Goal: Contribute content: Add original content to the website for others to see

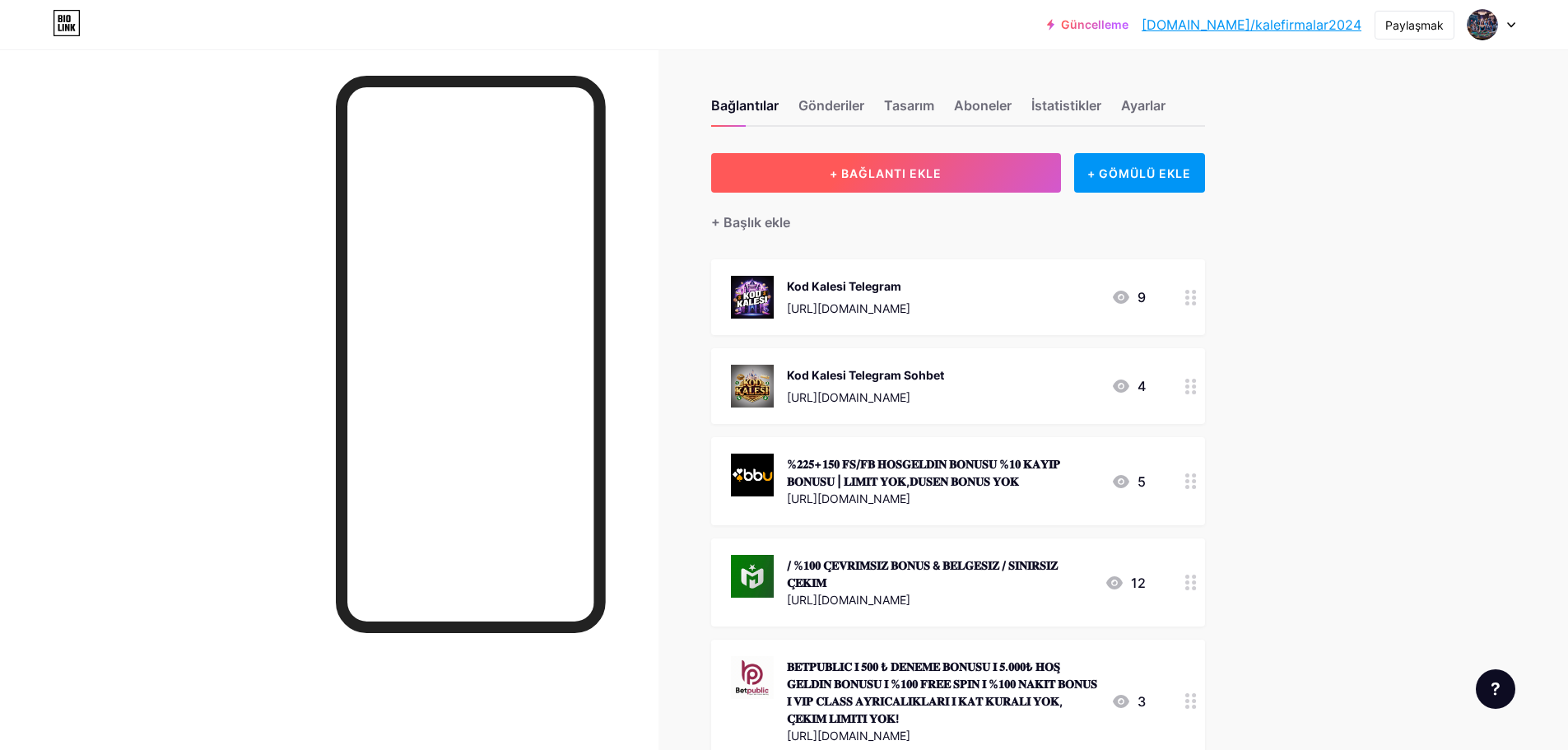
click at [987, 185] on button "+ BAĞLANTI EKLE" at bounding box center [886, 172] width 350 height 39
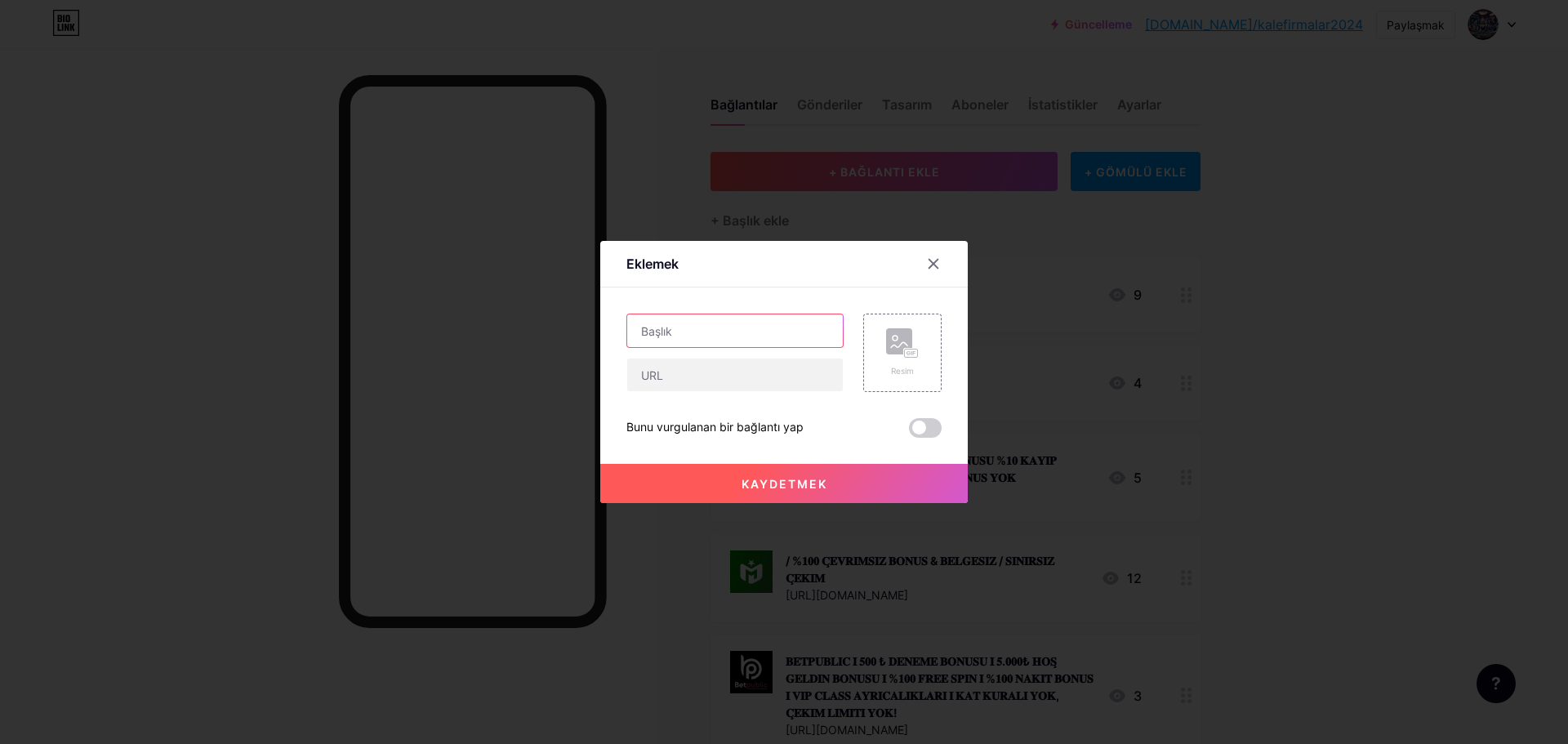
click at [758, 339] on input "text" at bounding box center [735, 330] width 216 height 33
click at [776, 337] on input "text" at bounding box center [735, 330] width 216 height 33
paste input "25 ADET SWEET BONANZA DENEME BONUSU İLK YATIRIMA % 50 DİSCOUNT İLK YATIRIMA SWE…"
type input "25 ADET SWEET BONANZA DENEME BONUSU İLK YATIRIMA % 50 DİSCOUNT İLK YATIRIMA SWE…"
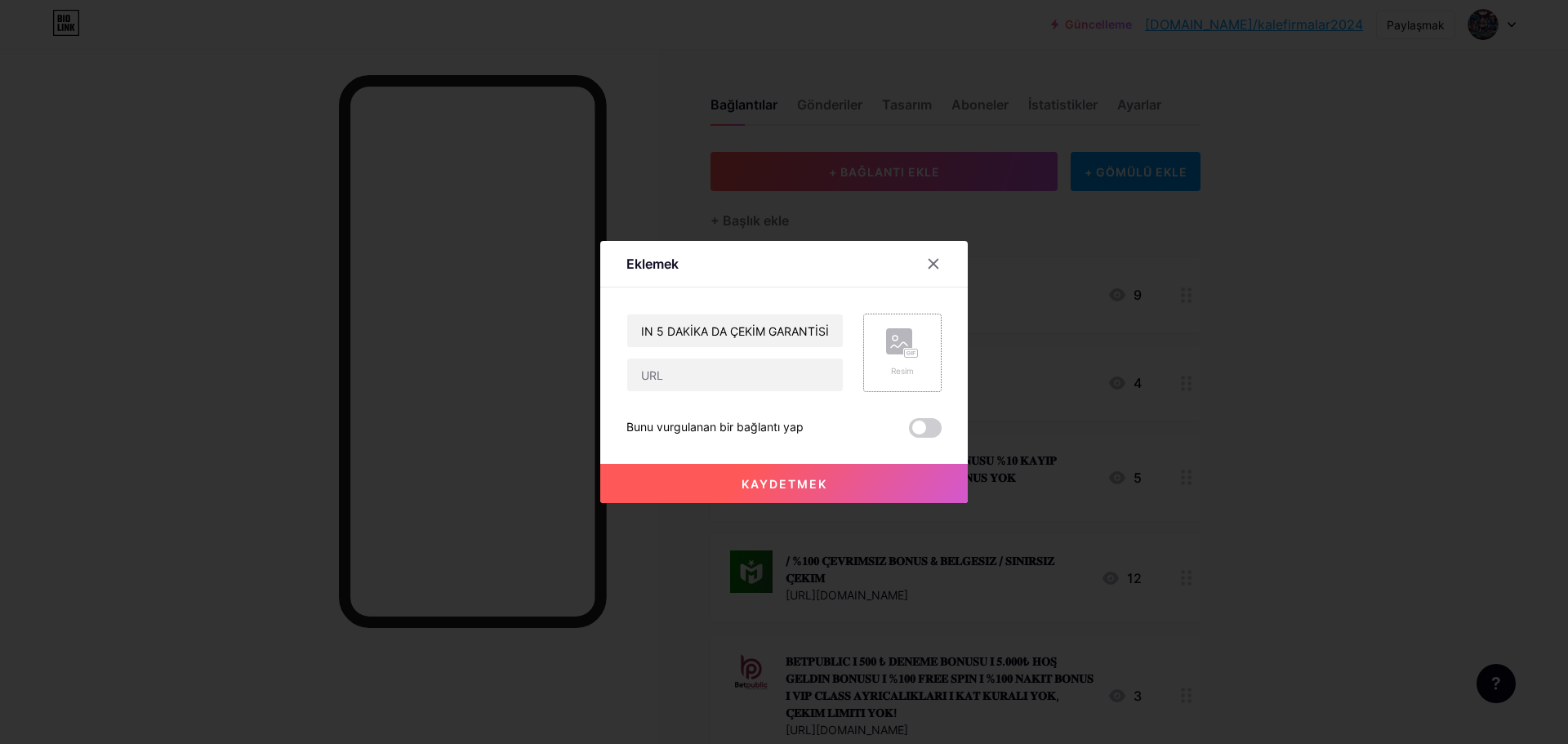
click at [892, 355] on icon at bounding box center [903, 344] width 33 height 30
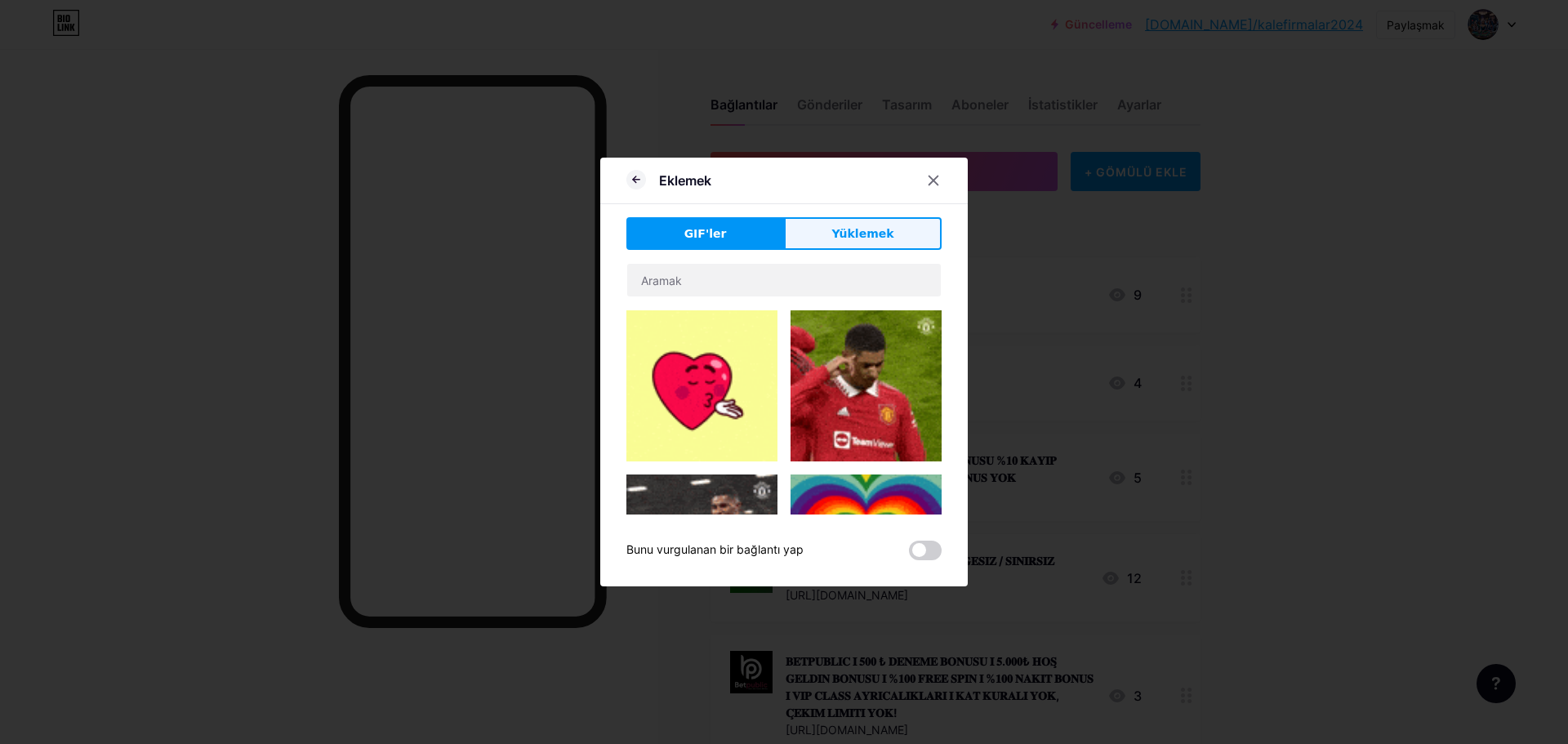
click at [838, 221] on button "Yüklemek" at bounding box center [863, 234] width 157 height 33
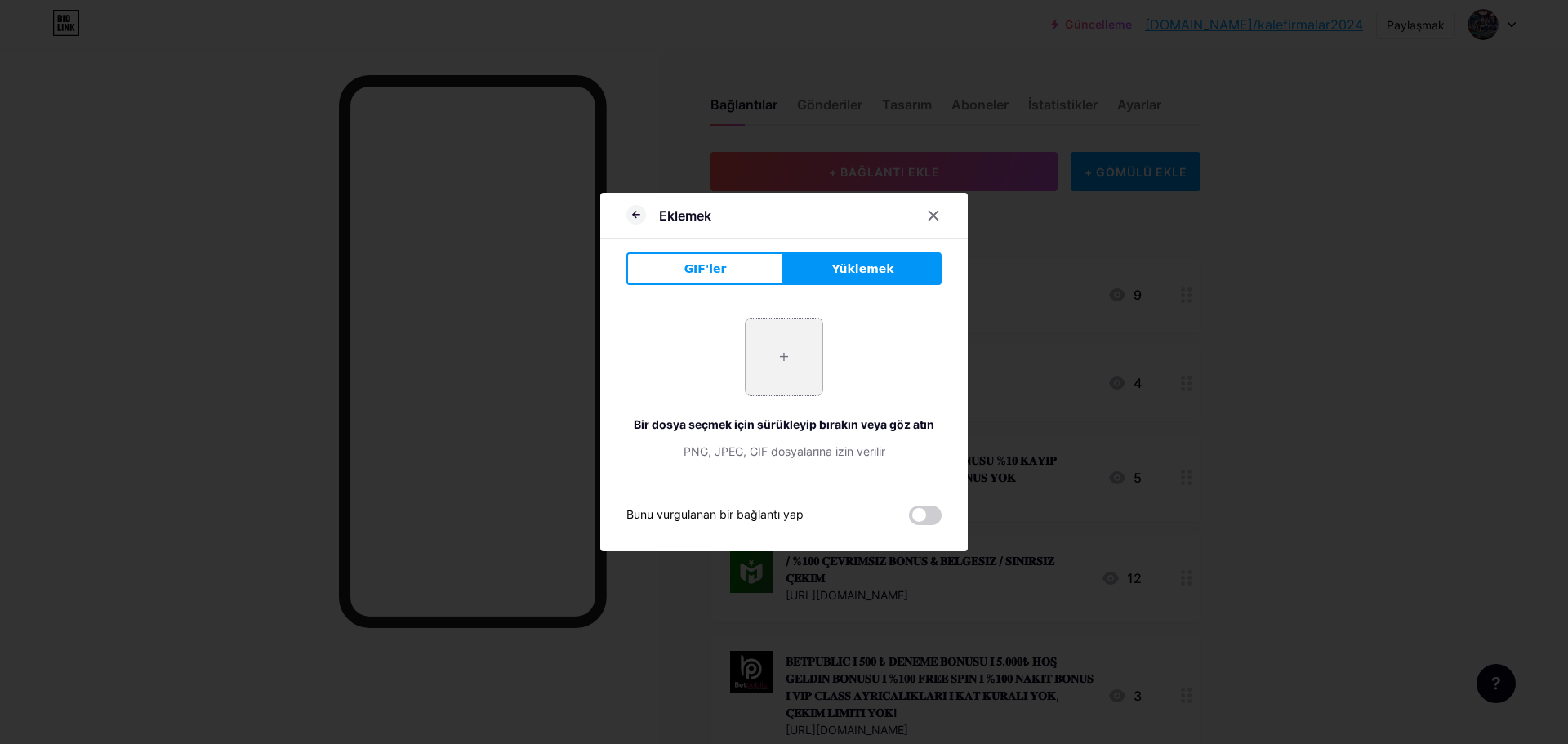
click at [799, 362] on input "file" at bounding box center [784, 356] width 77 height 77
type input "C:\fakepath\photo_2025-09-19_00-02-03.jpg"
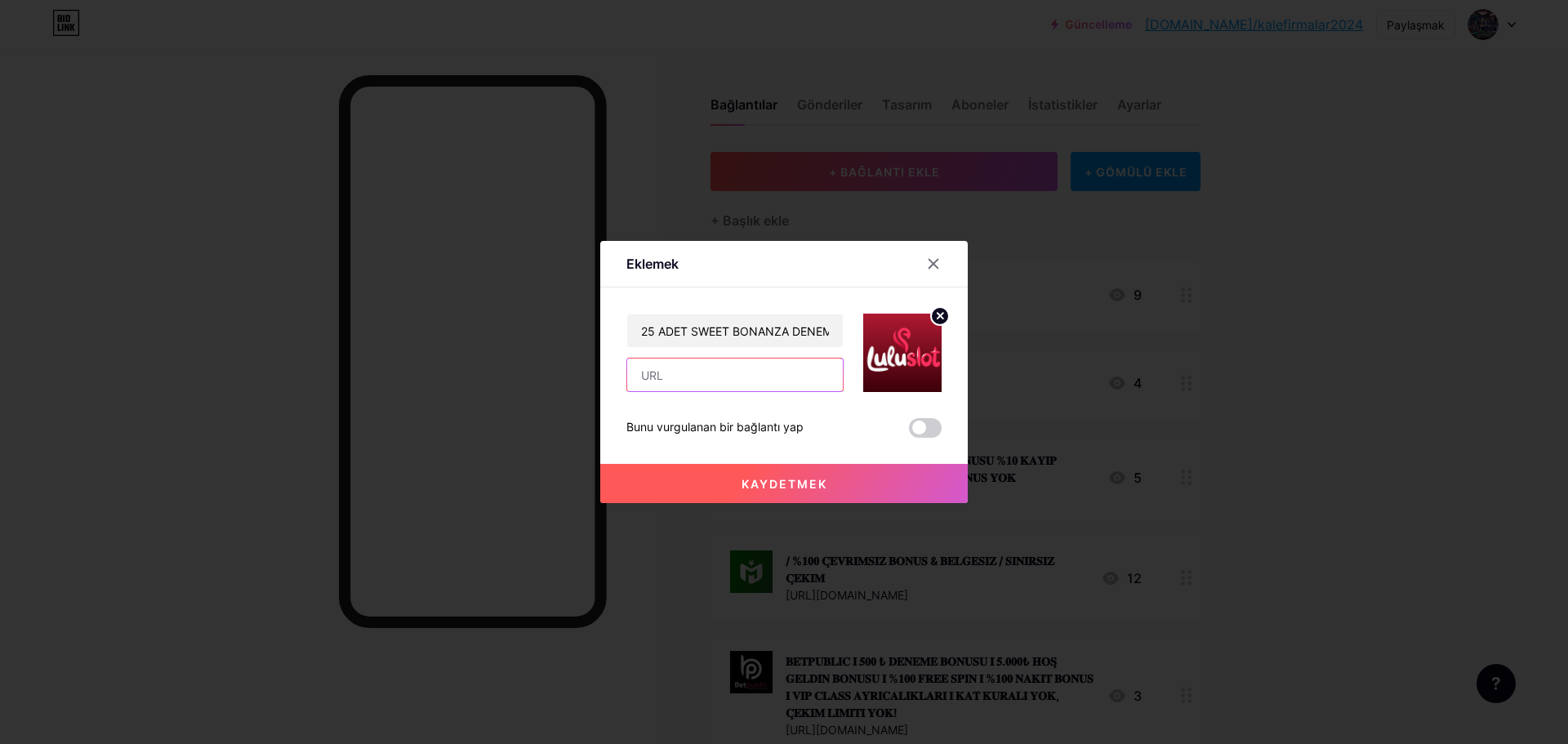
click at [770, 371] on input "text" at bounding box center [735, 375] width 216 height 33
paste input "[URL][DOMAIN_NAME]"
type input "[URL][DOMAIN_NAME]"
click at [824, 479] on font "Kaydetmek" at bounding box center [784, 483] width 86 height 14
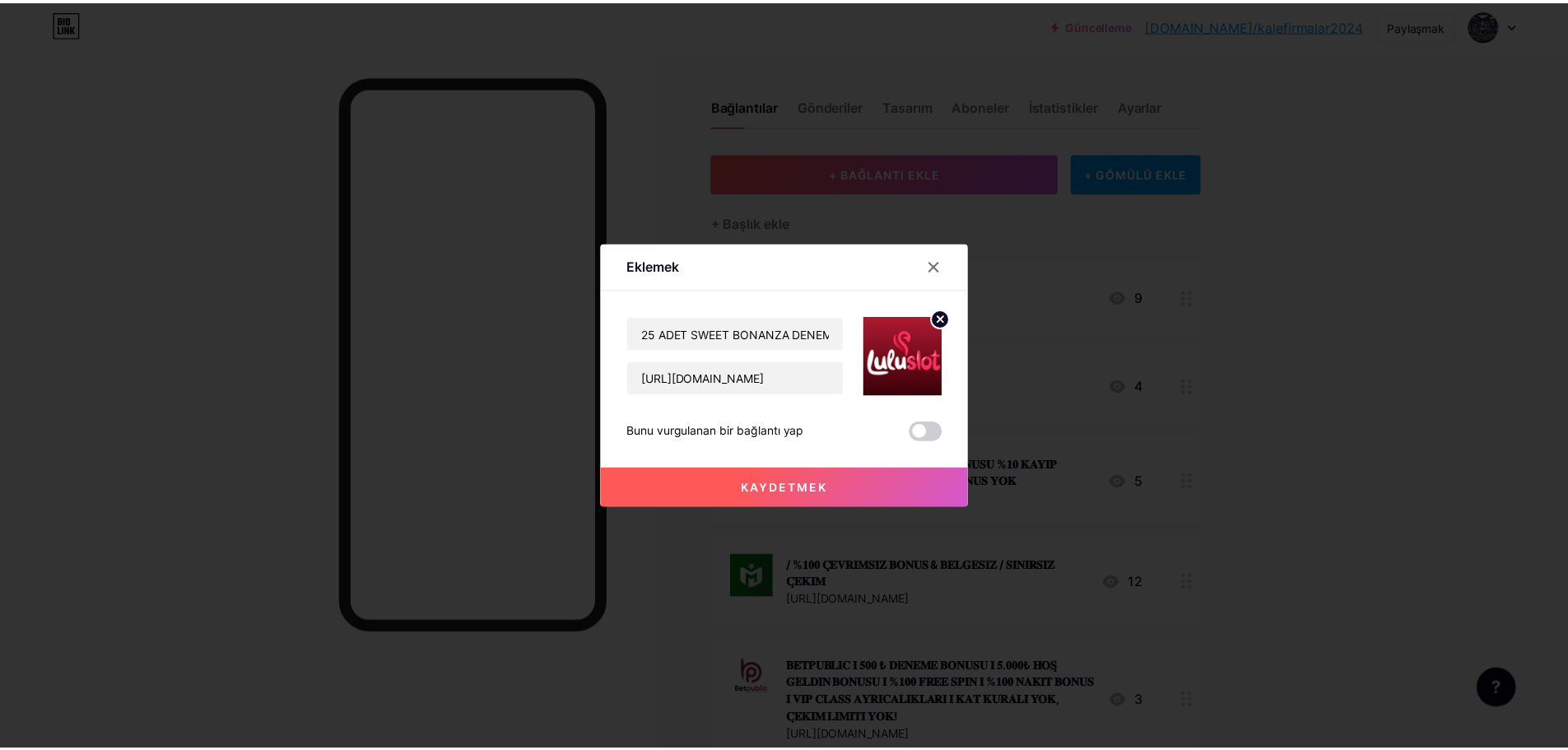
scroll to position [0, 0]
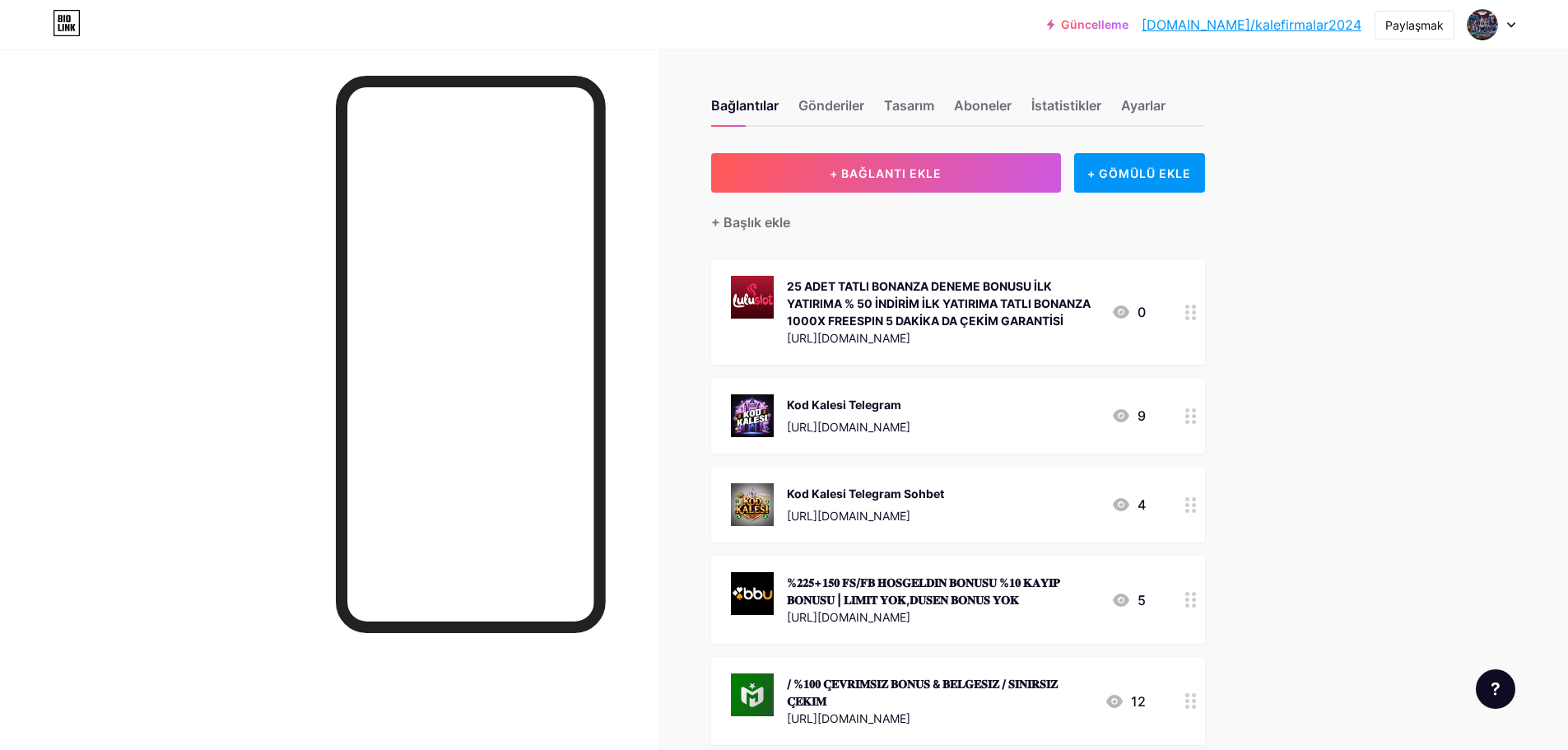
click at [1320, 26] on font "[DOMAIN_NAME]/kalefirmalar2024" at bounding box center [1251, 24] width 220 height 16
